Goal: Task Accomplishment & Management: Manage account settings

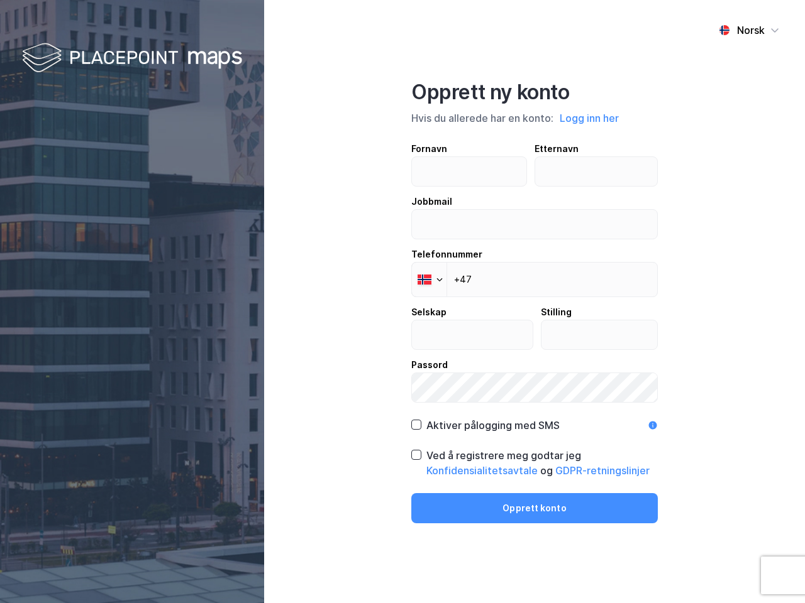
click at [402, 302] on div "Norsk Opprett ny konto Hvis du allerede har en konto: Logg inn her Fornavn Ette…" at bounding box center [534, 301] width 541 height 603
click at [132, 58] on img at bounding box center [132, 58] width 220 height 37
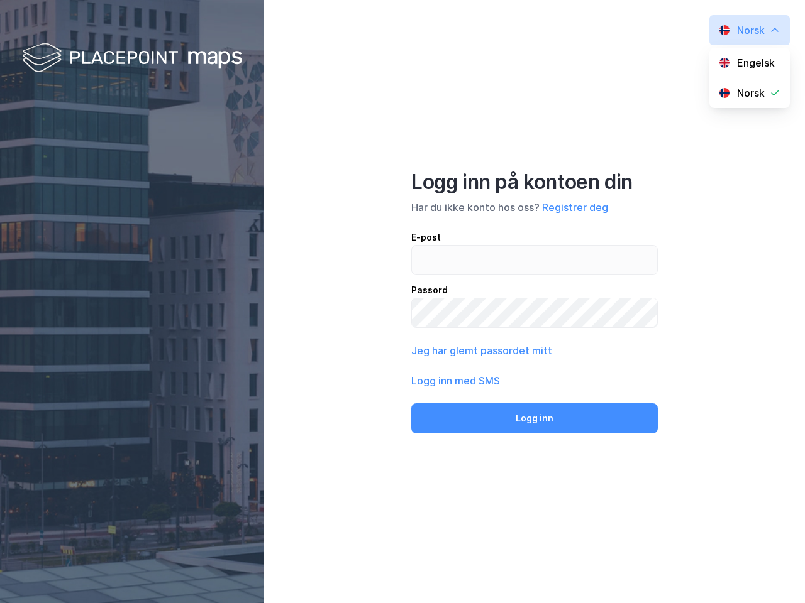
click at [590, 118] on div "Norsk Engelsk Norsk Logg inn på kontoen din Har du ikke konto hos oss? Registre…" at bounding box center [534, 301] width 541 height 603
click at [429, 280] on div "E-post Passord" at bounding box center [534, 279] width 246 height 98
click at [485, 426] on button "Logg inn" at bounding box center [534, 419] width 246 height 30
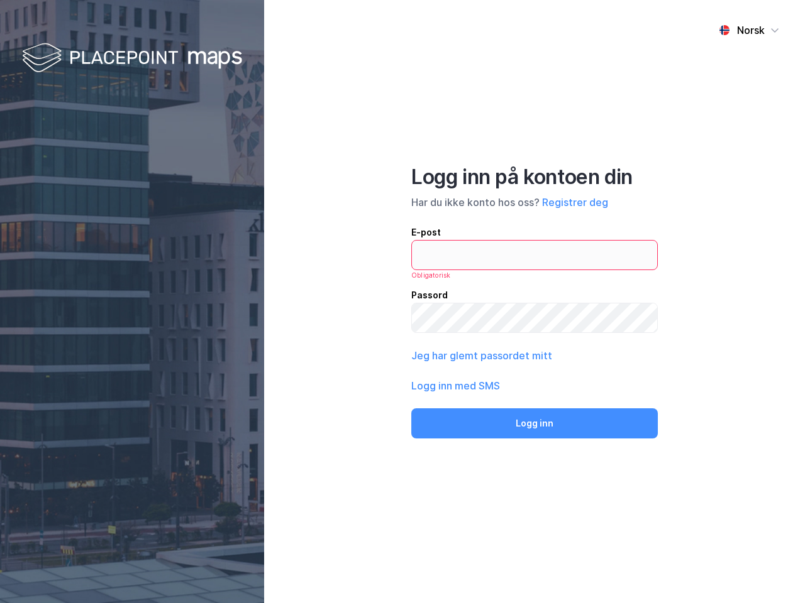
click at [534, 463] on div "Norsk Logg inn på kontoen din Har du ikke konto hos oss? Registrer deg E-post O…" at bounding box center [534, 301] width 541 height 603
click at [534, 509] on div "Norsk Logg inn på kontoen din Har du ikke konto hos oss? Registrer deg E-post O…" at bounding box center [534, 301] width 541 height 603
